Goal: Check status: Check status

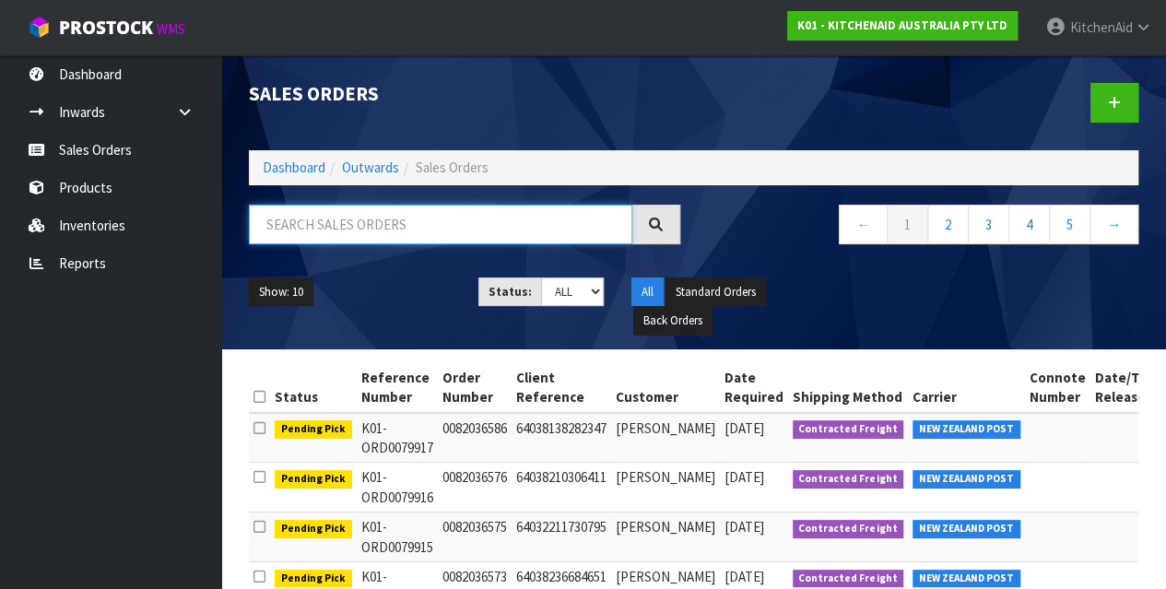
click at [332, 220] on input "text" at bounding box center [440, 225] width 383 height 40
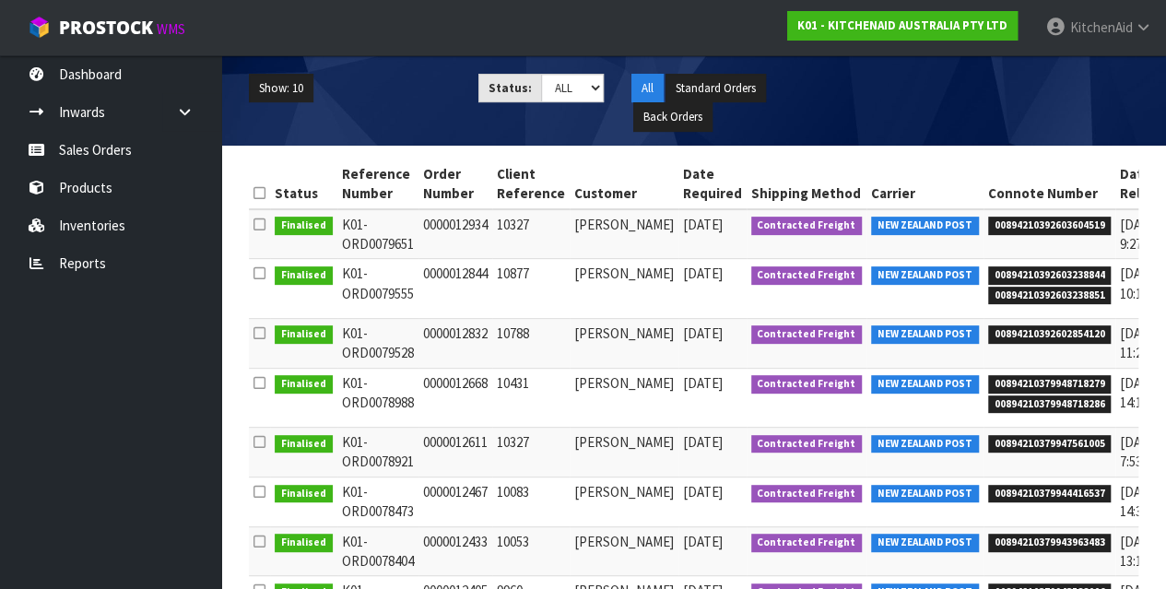
scroll to position [0, 92]
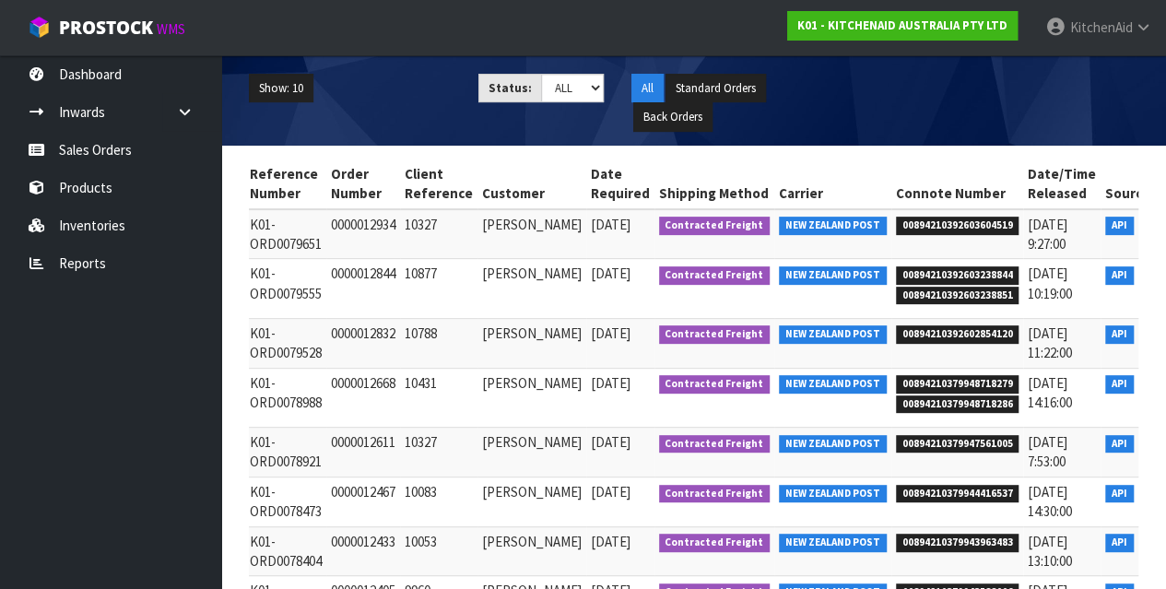
type input "PAPANUI"
click at [1165, 344] on icon at bounding box center [1180, 338] width 14 height 12
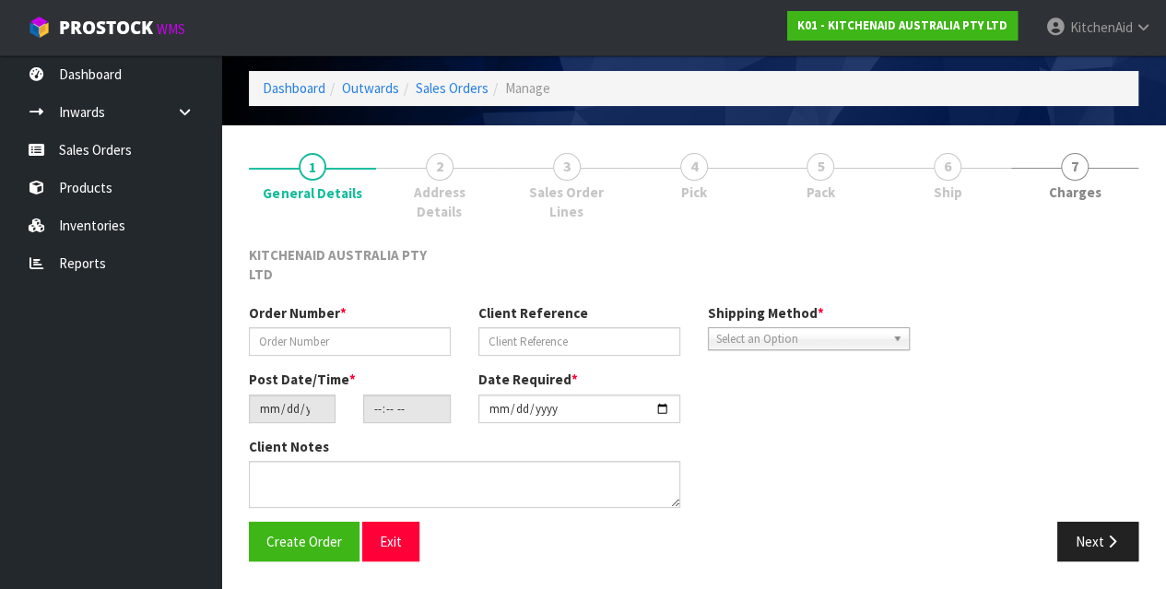
scroll to position [40, 0]
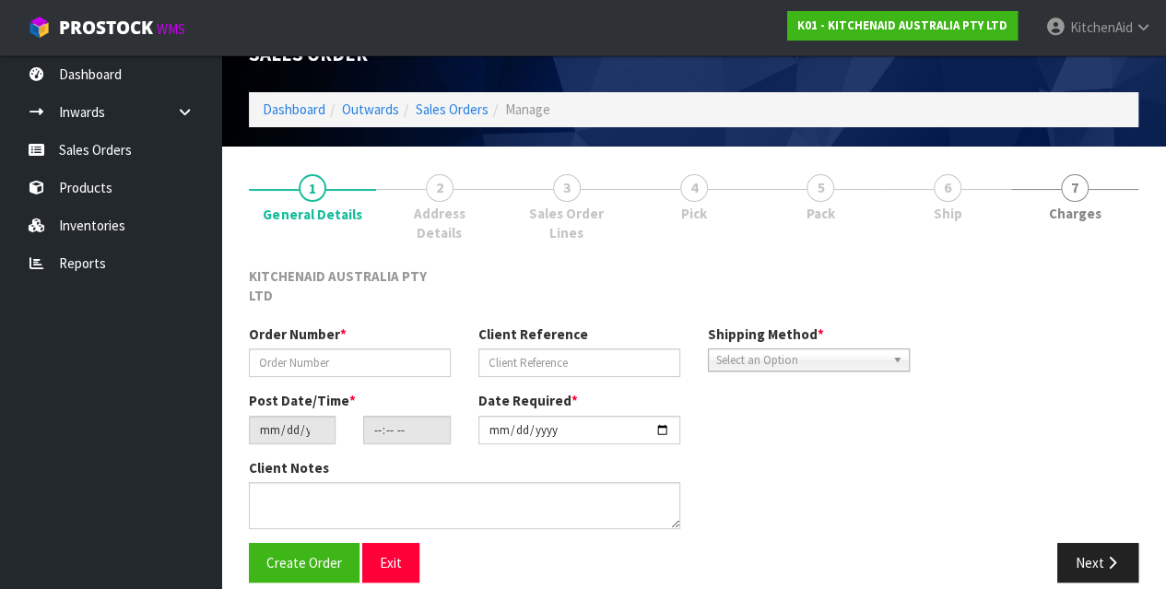
type input "0000012832"
type input "10788"
type input "[DATE]"
type input "19:33:00.000"
type input "[DATE]"
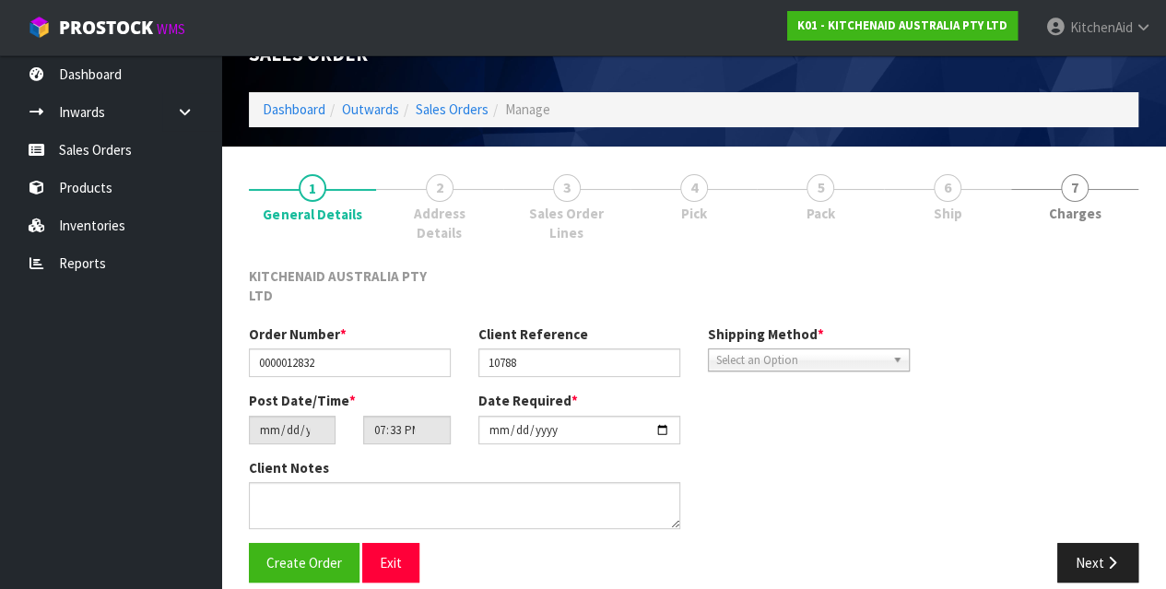
scroll to position [20, 0]
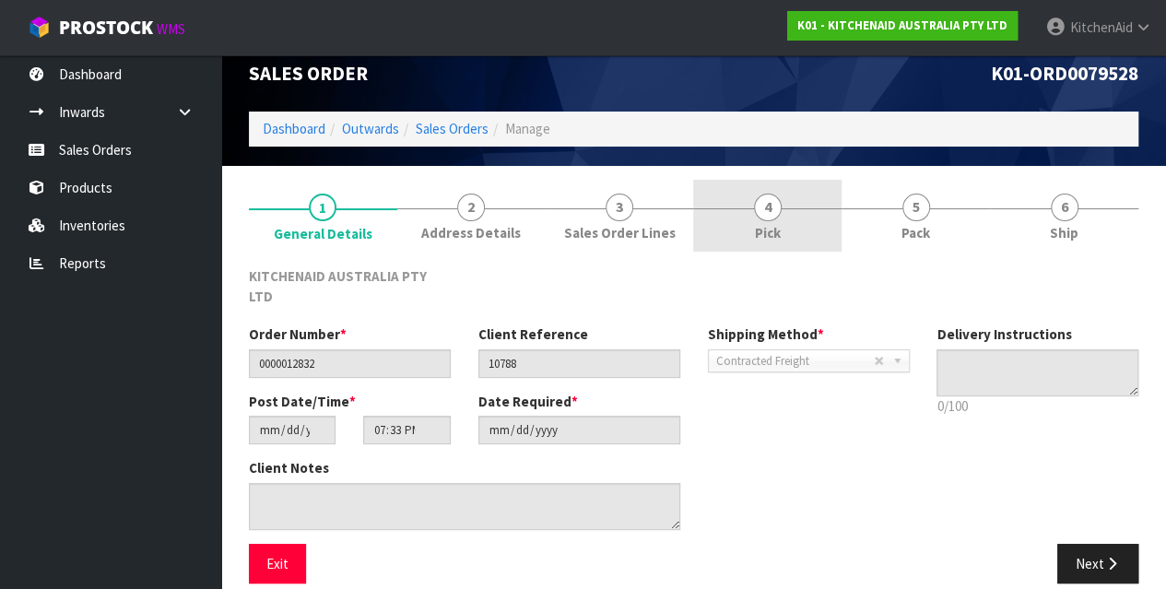
click at [793, 228] on link "4 Pick" at bounding box center [767, 216] width 148 height 73
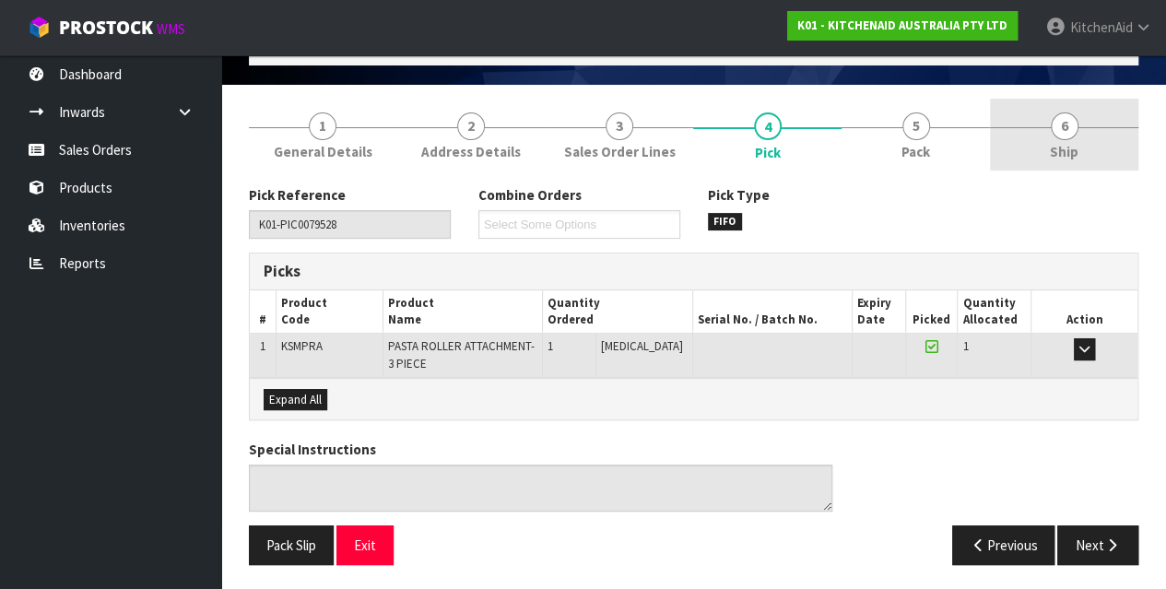
click at [1090, 112] on link "6 Ship" at bounding box center [1064, 135] width 148 height 73
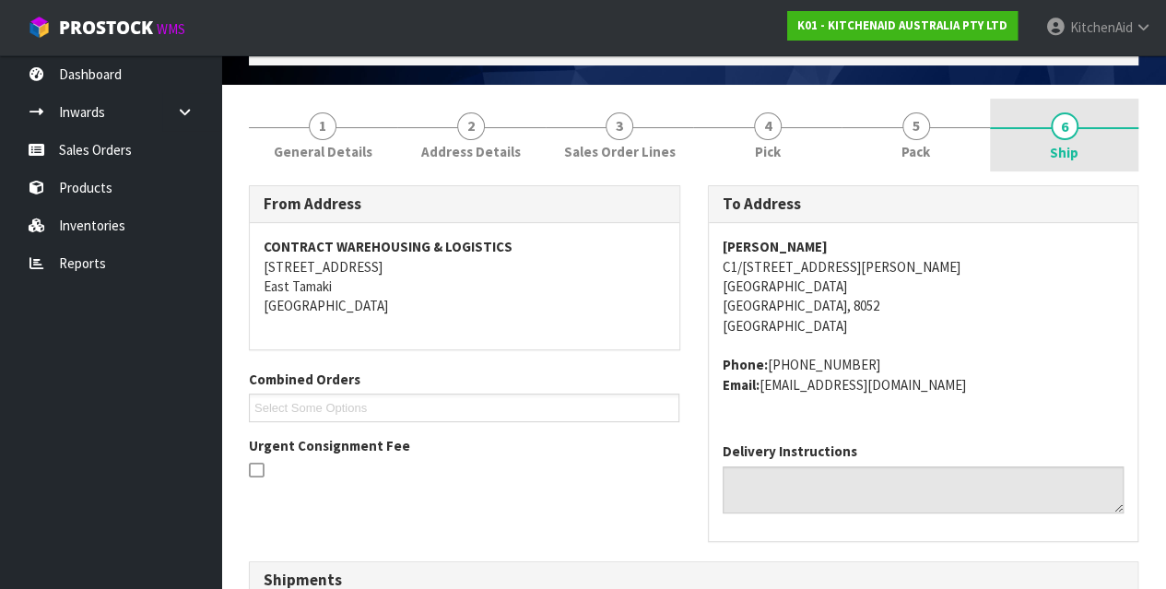
scroll to position [321, 0]
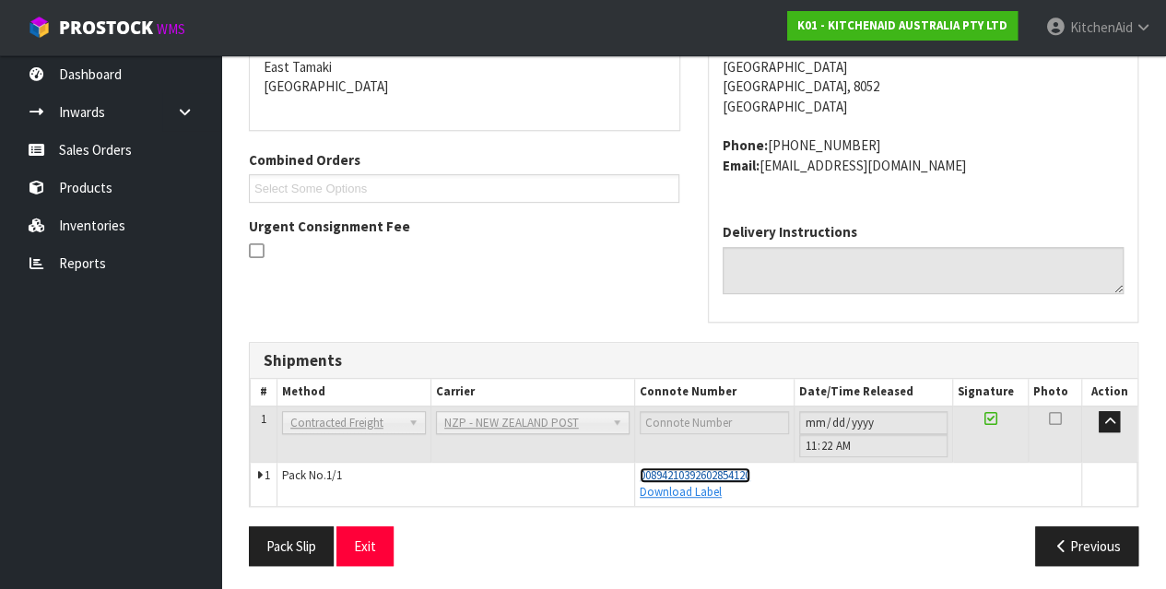
click at [704, 474] on span "00894210392602854120" at bounding box center [695, 475] width 111 height 16
